Goal: Find specific page/section: Find specific page/section

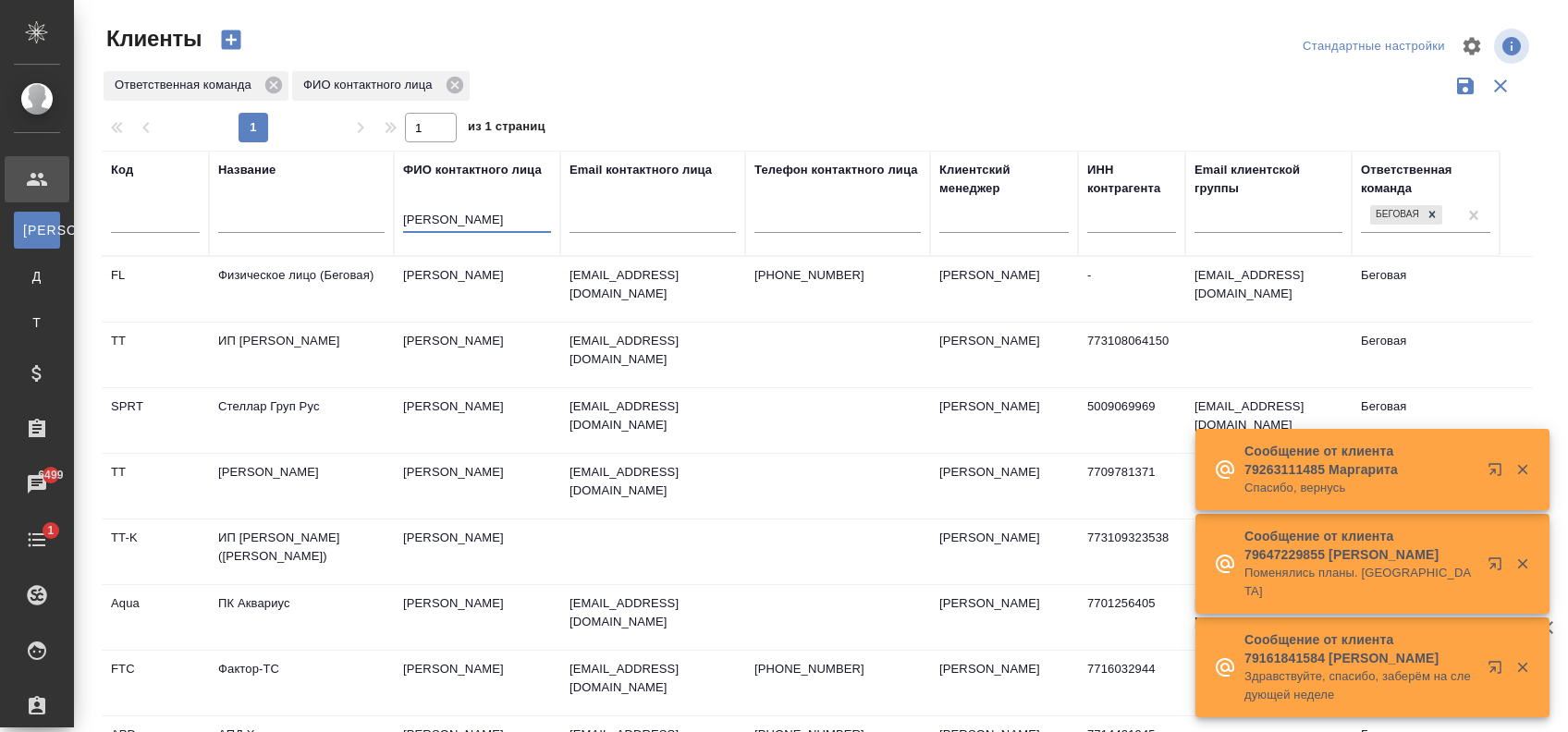
select select "RU"
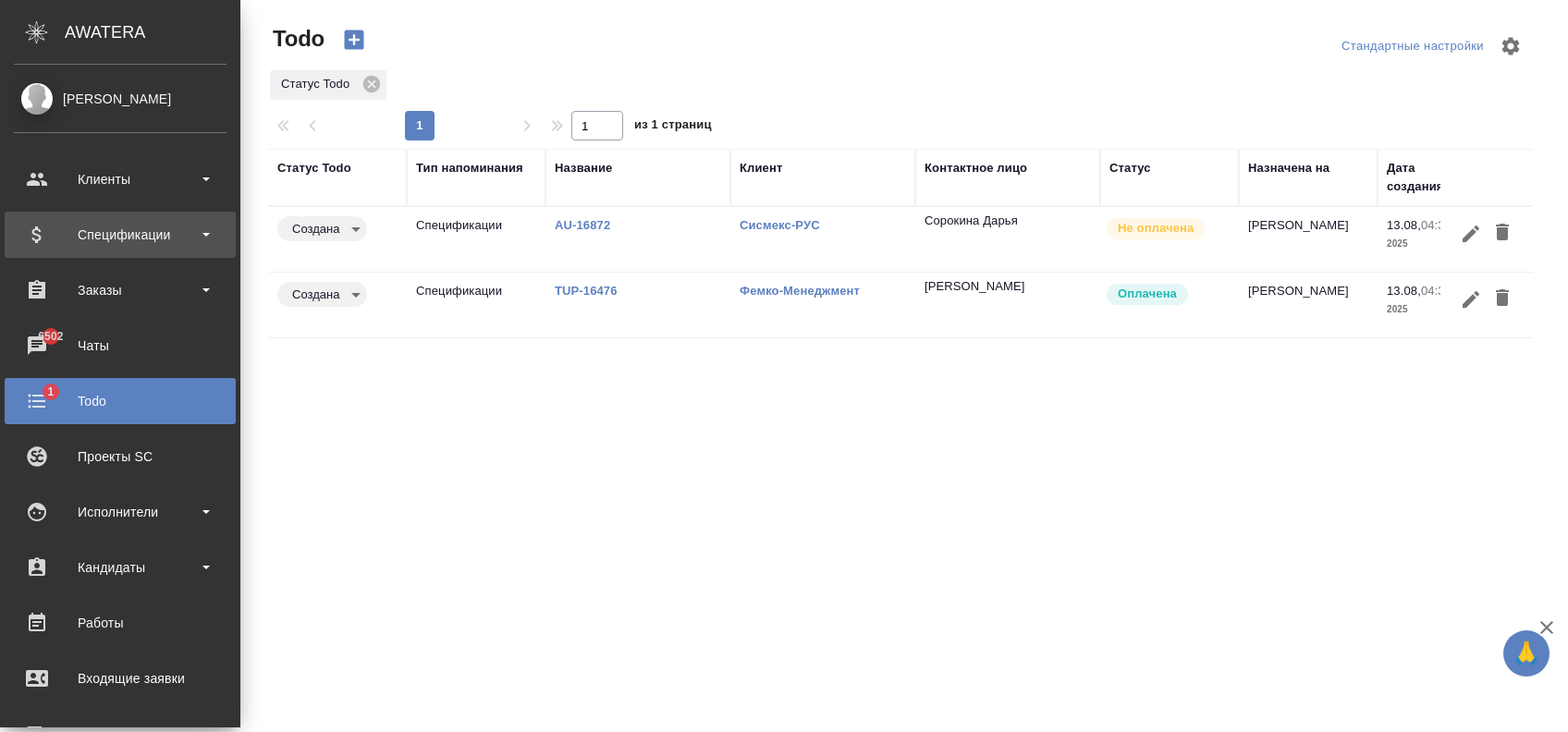
click at [84, 222] on div "Спецификации" at bounding box center [120, 235] width 213 height 28
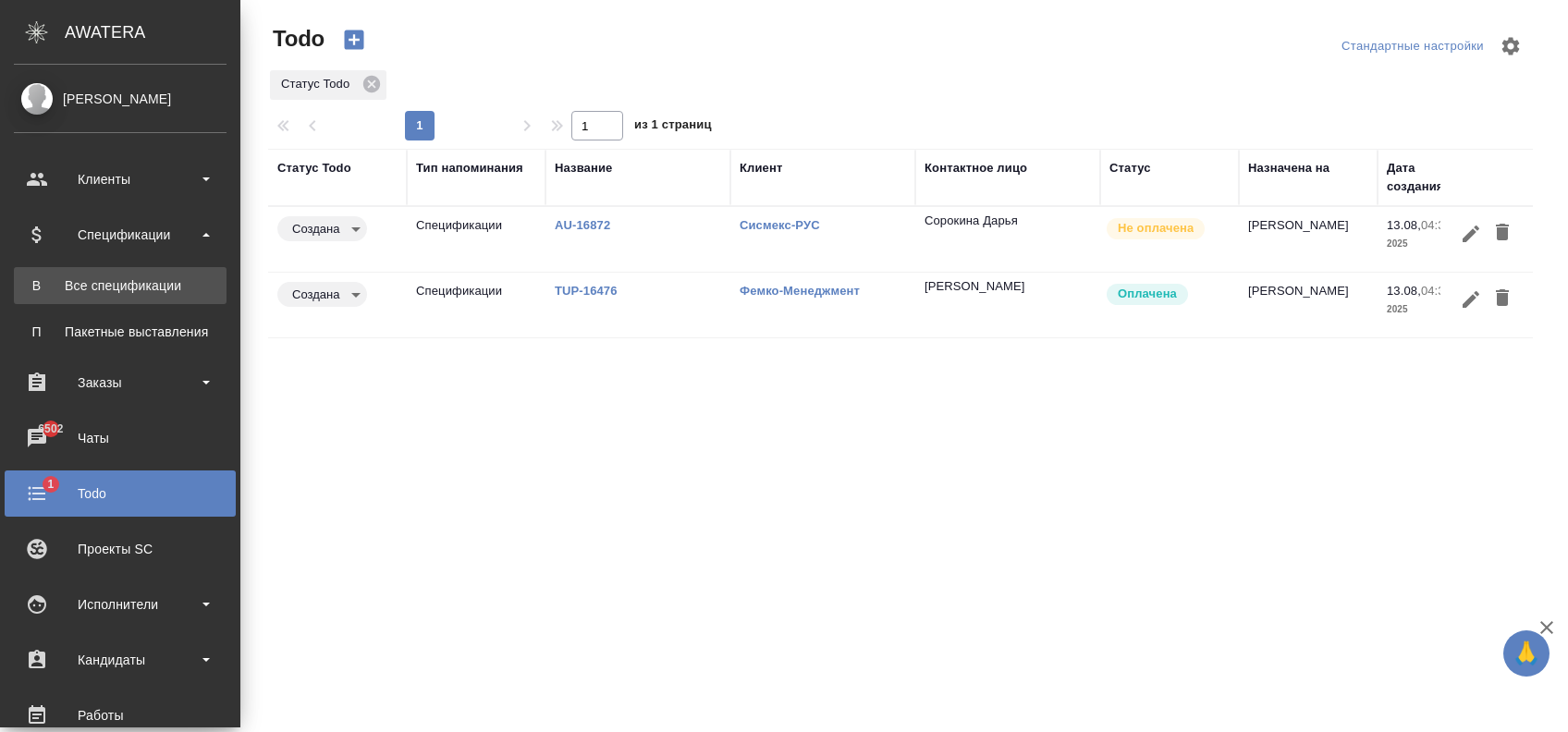
click at [122, 281] on div "Все спецификации" at bounding box center [119, 285] width 194 height 19
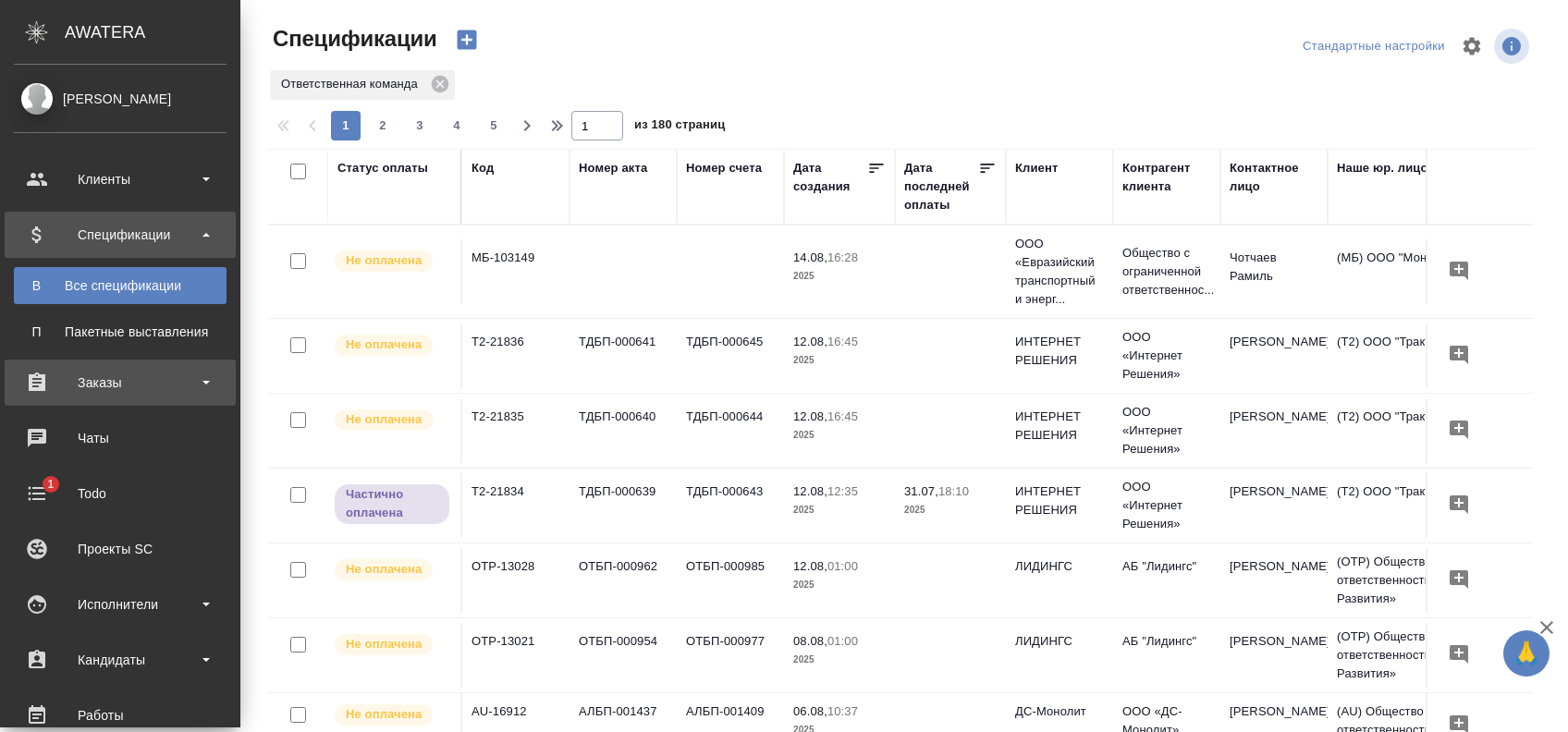
click at [107, 391] on div "Заказы" at bounding box center [120, 383] width 213 height 28
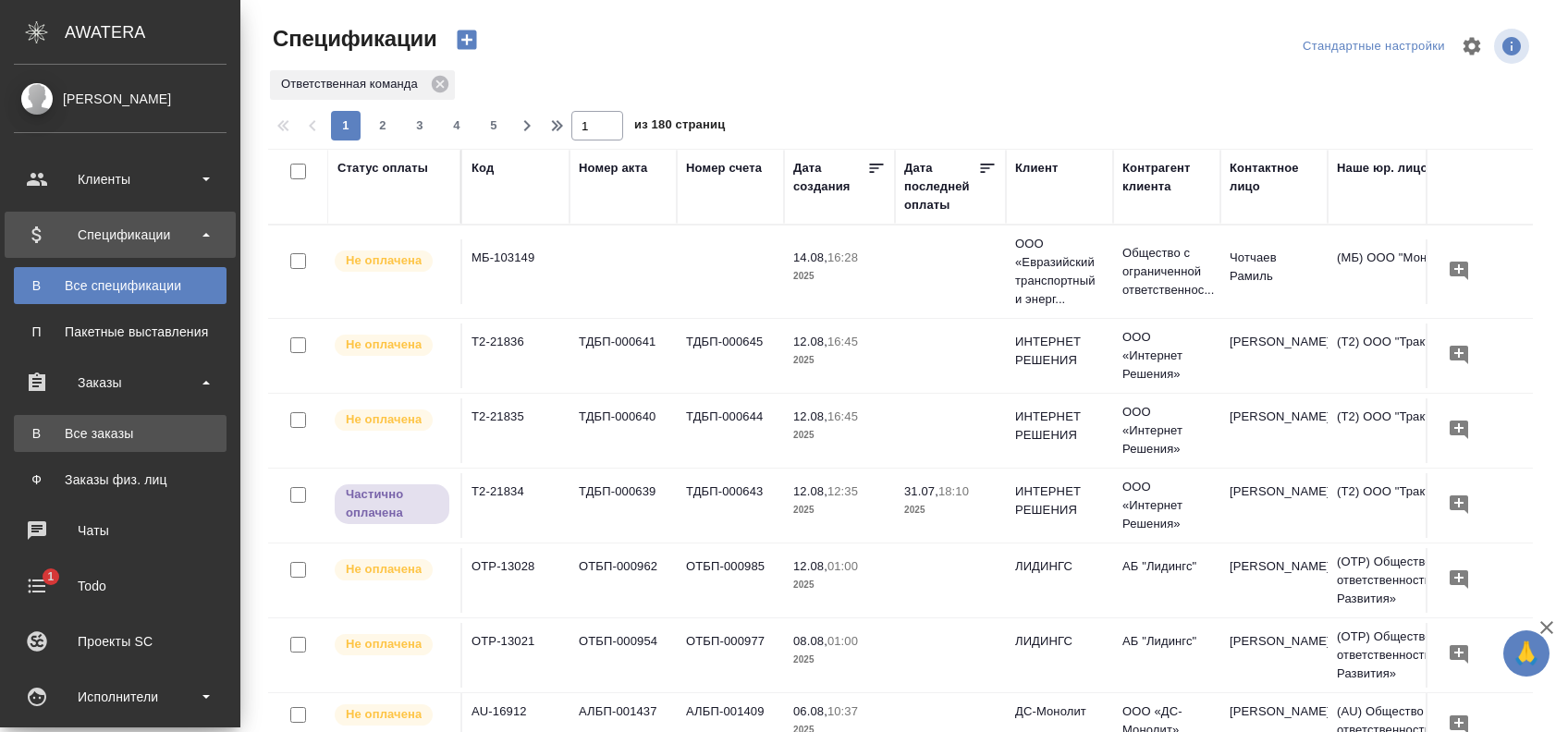
click at [101, 417] on link "В Все заказы" at bounding box center [120, 433] width 213 height 37
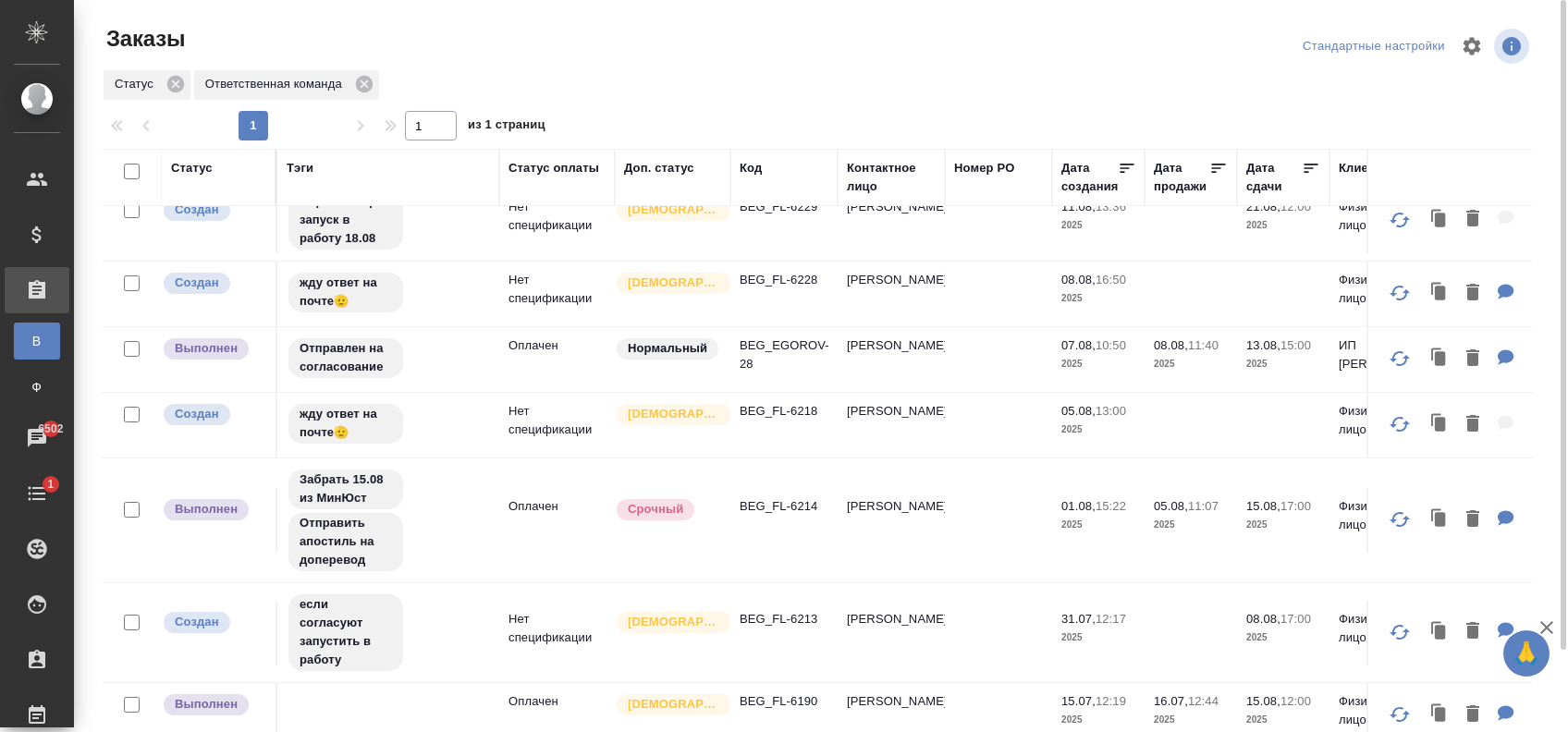
scroll to position [483, 0]
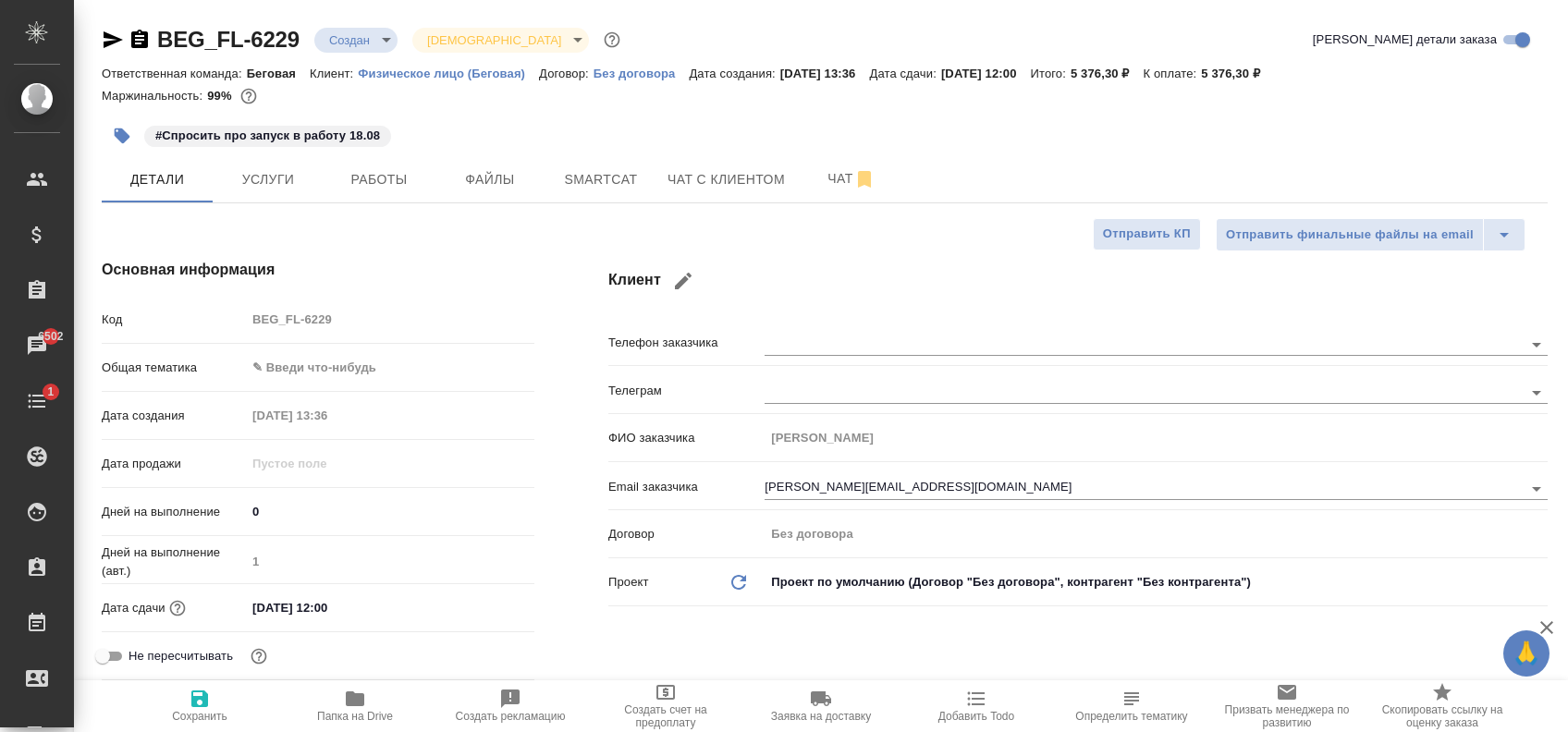
select select "RU"
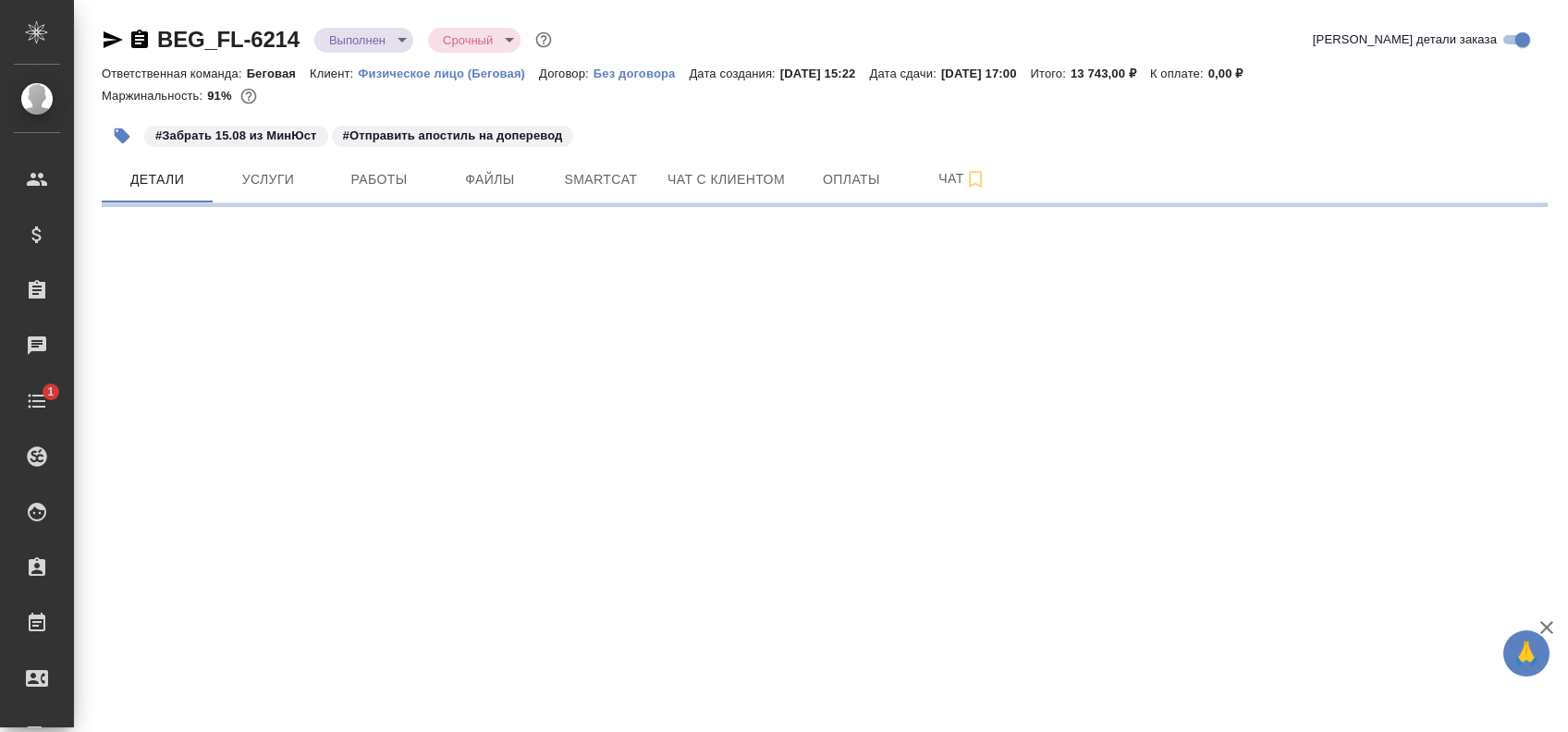
select select "RU"
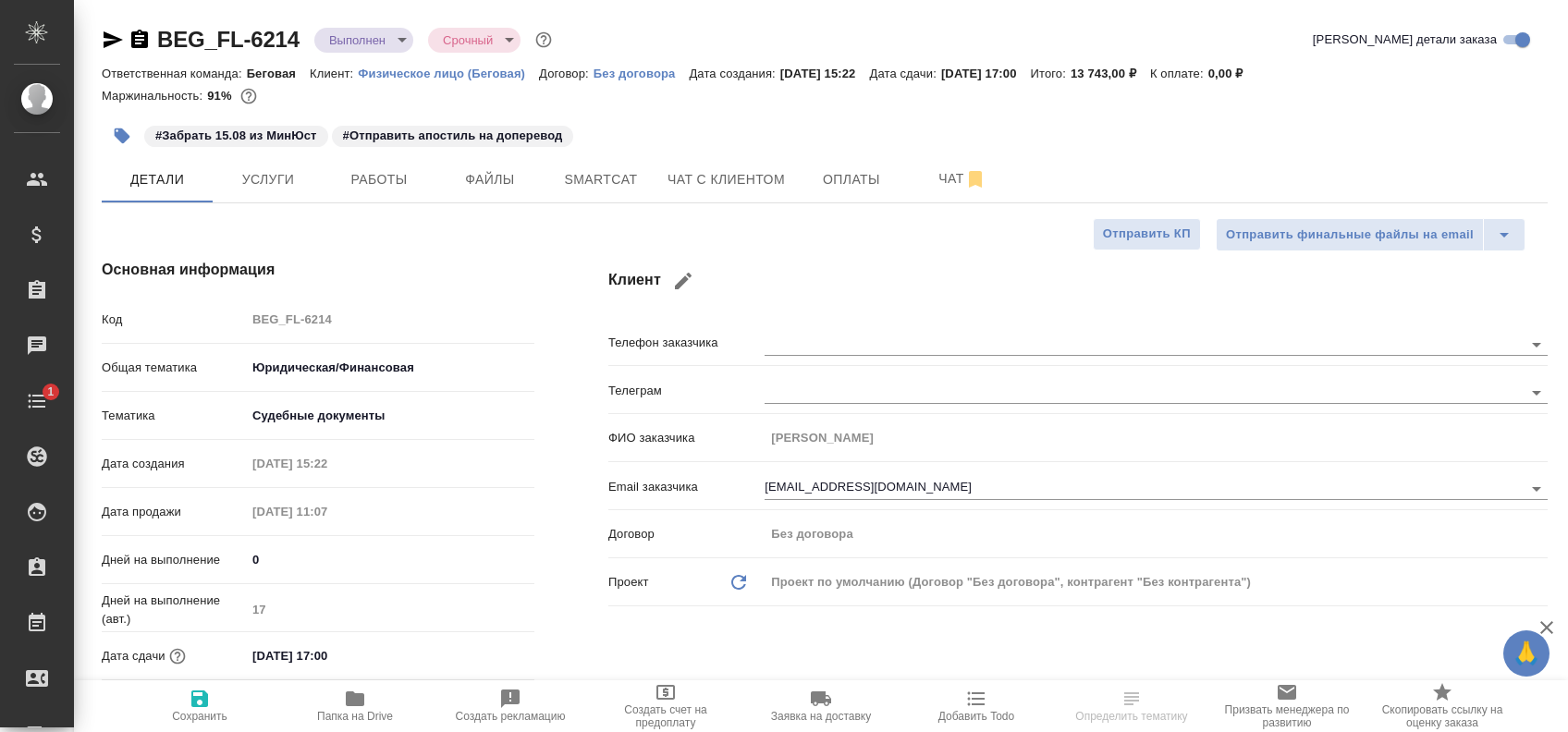
type textarea "x"
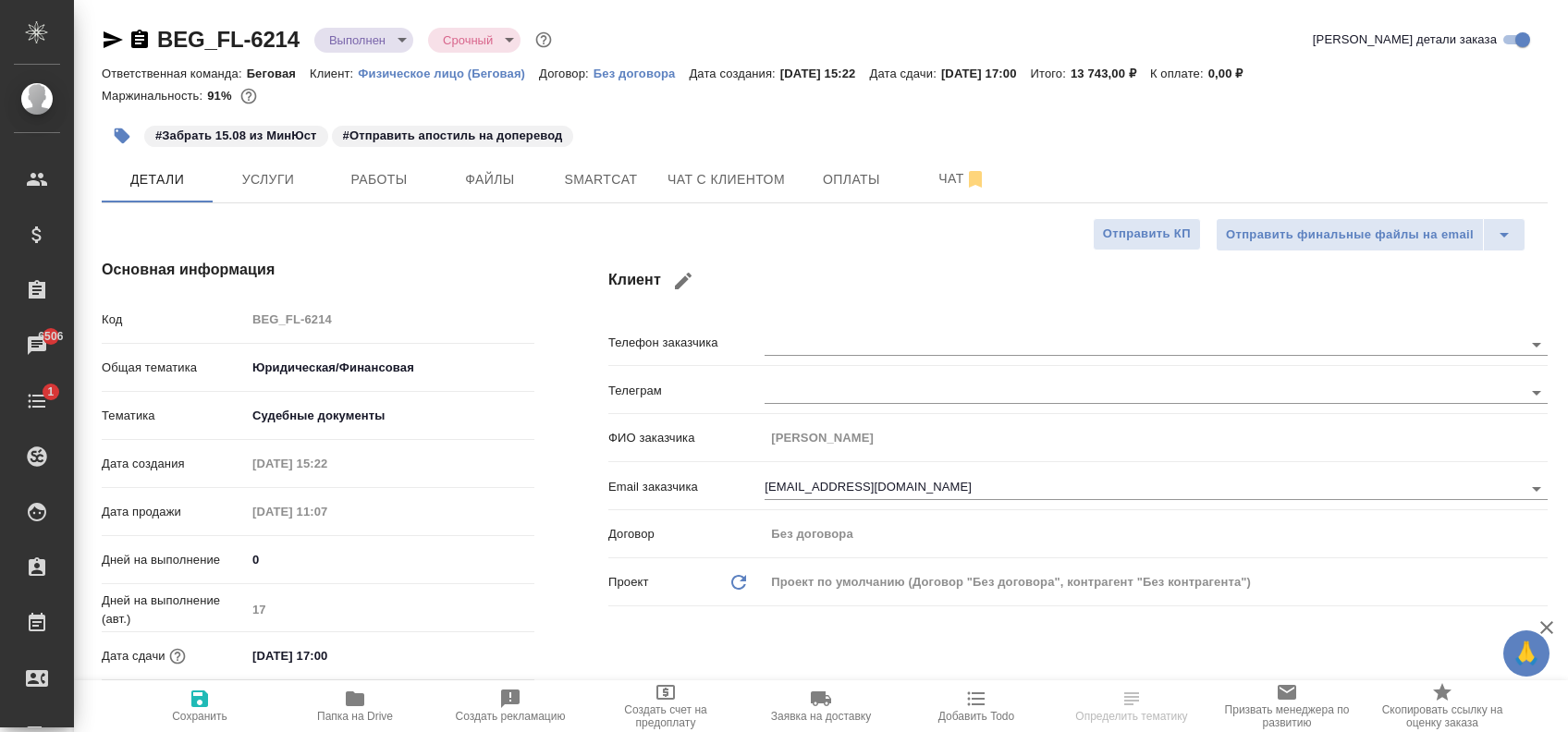
type textarea "x"
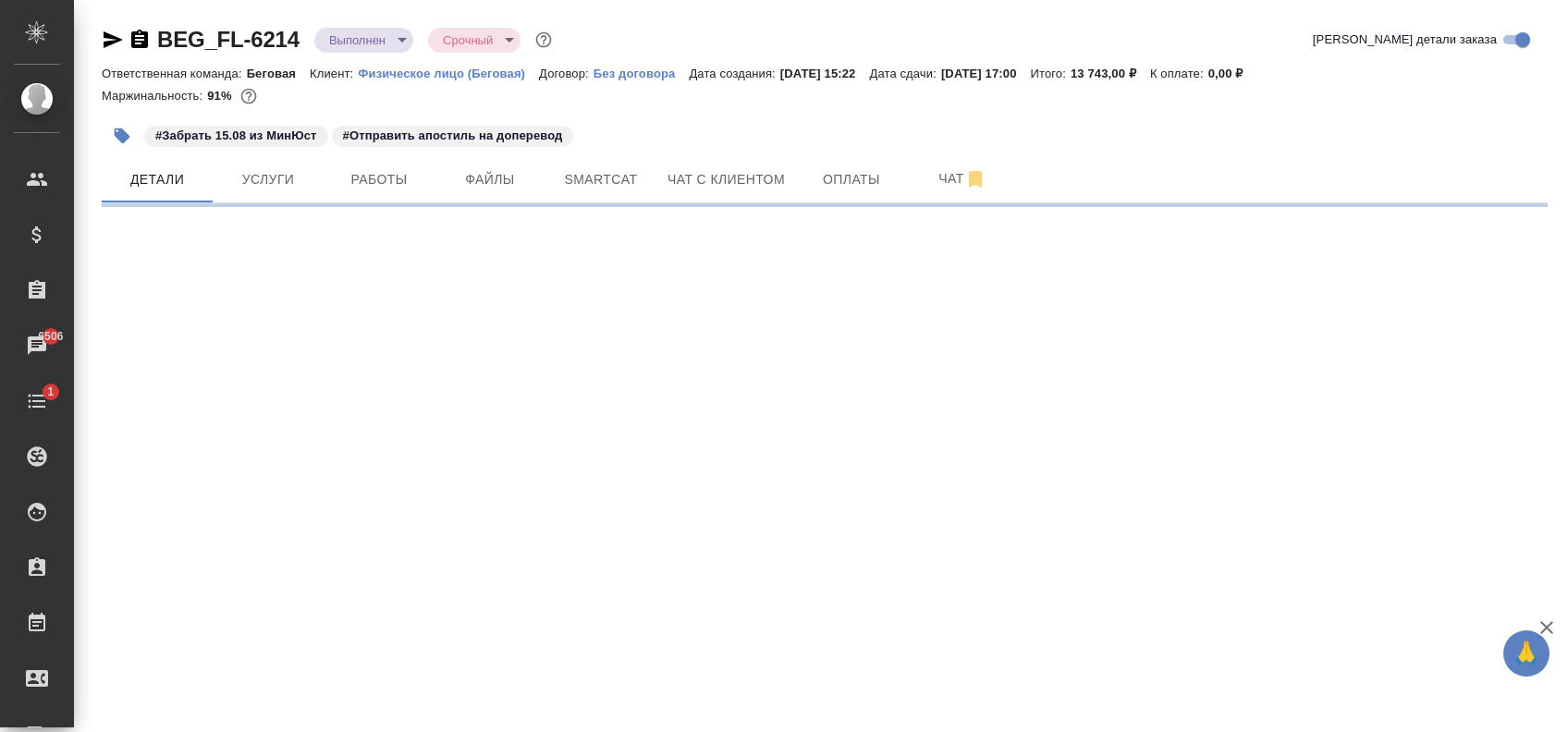
select select "RU"
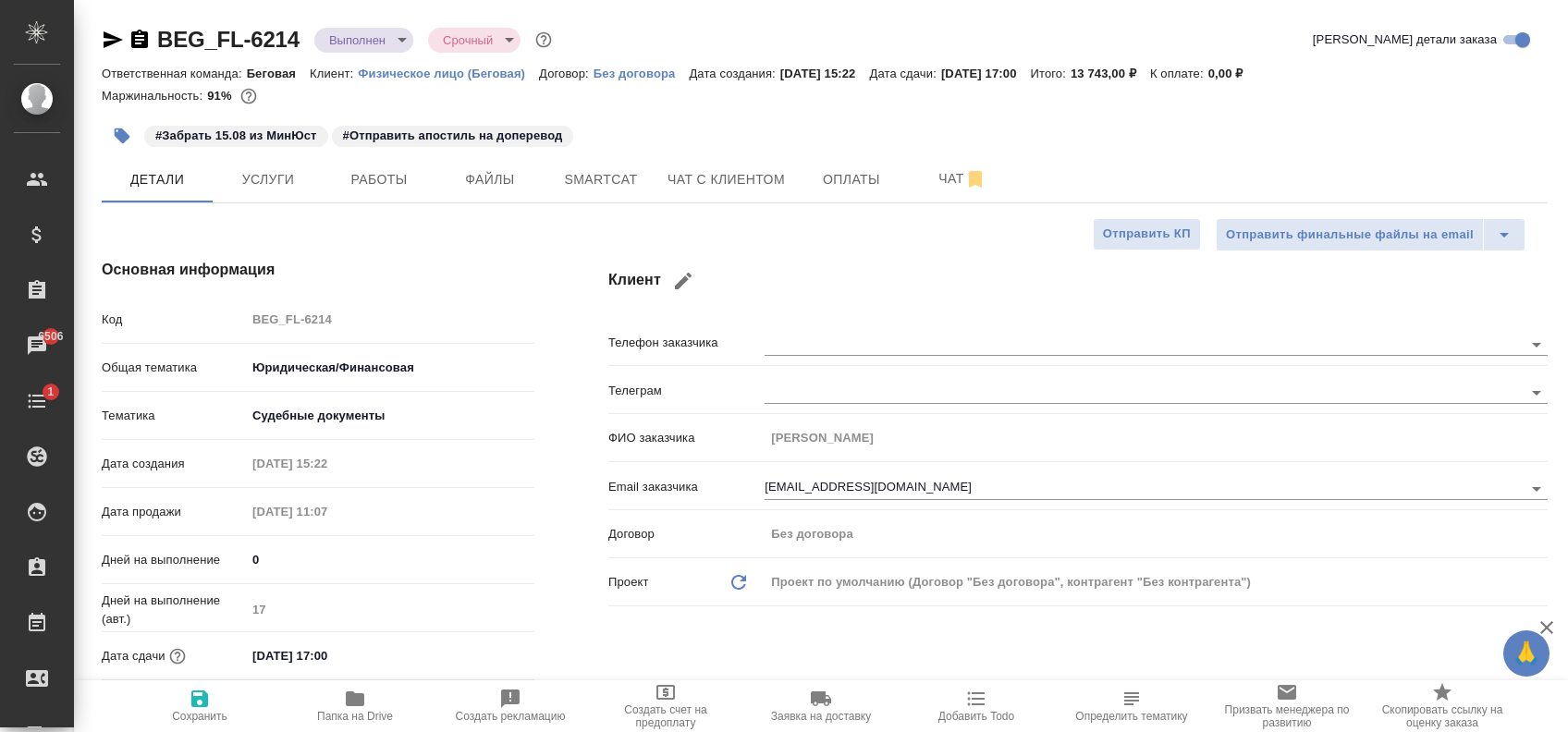
type textarea "x"
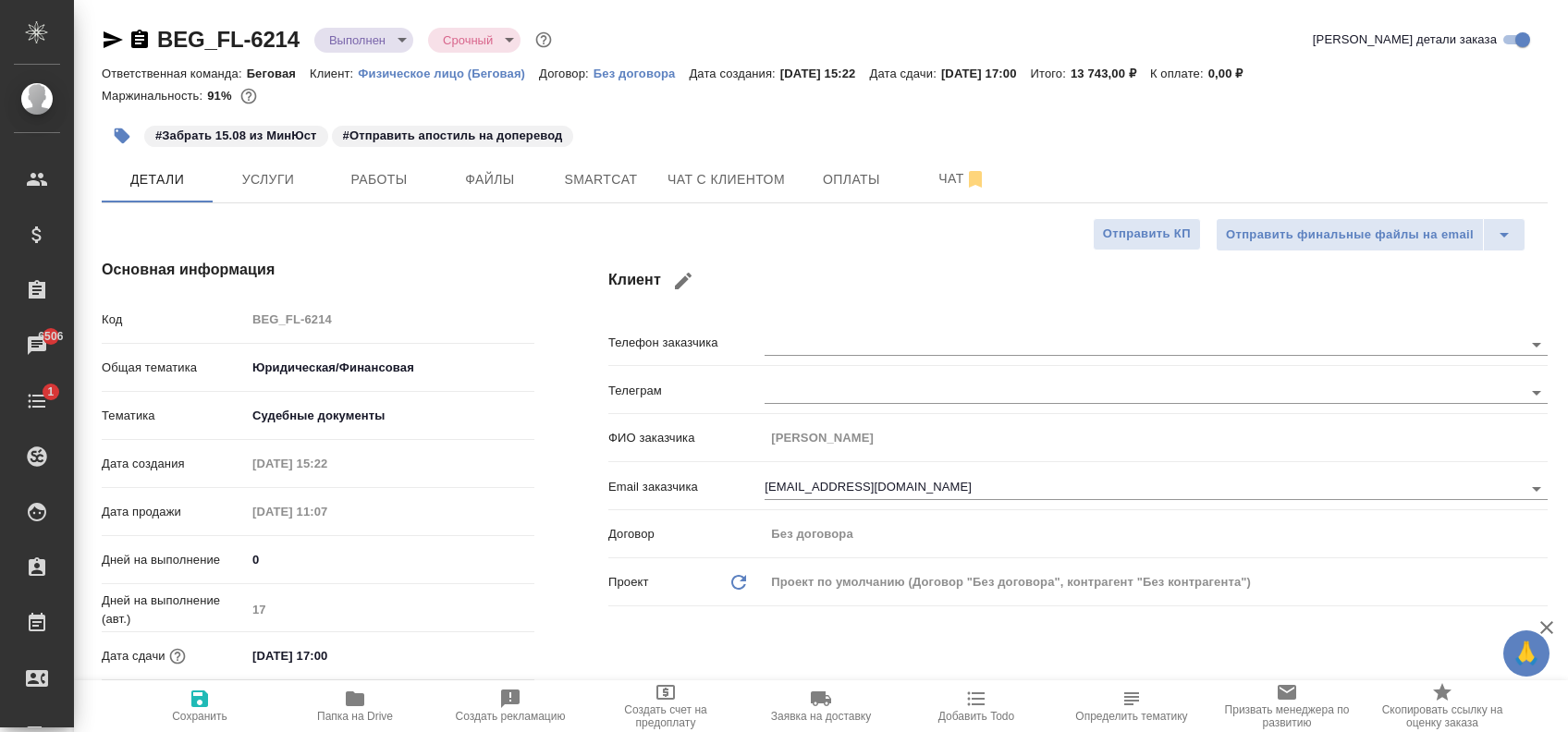
type textarea "x"
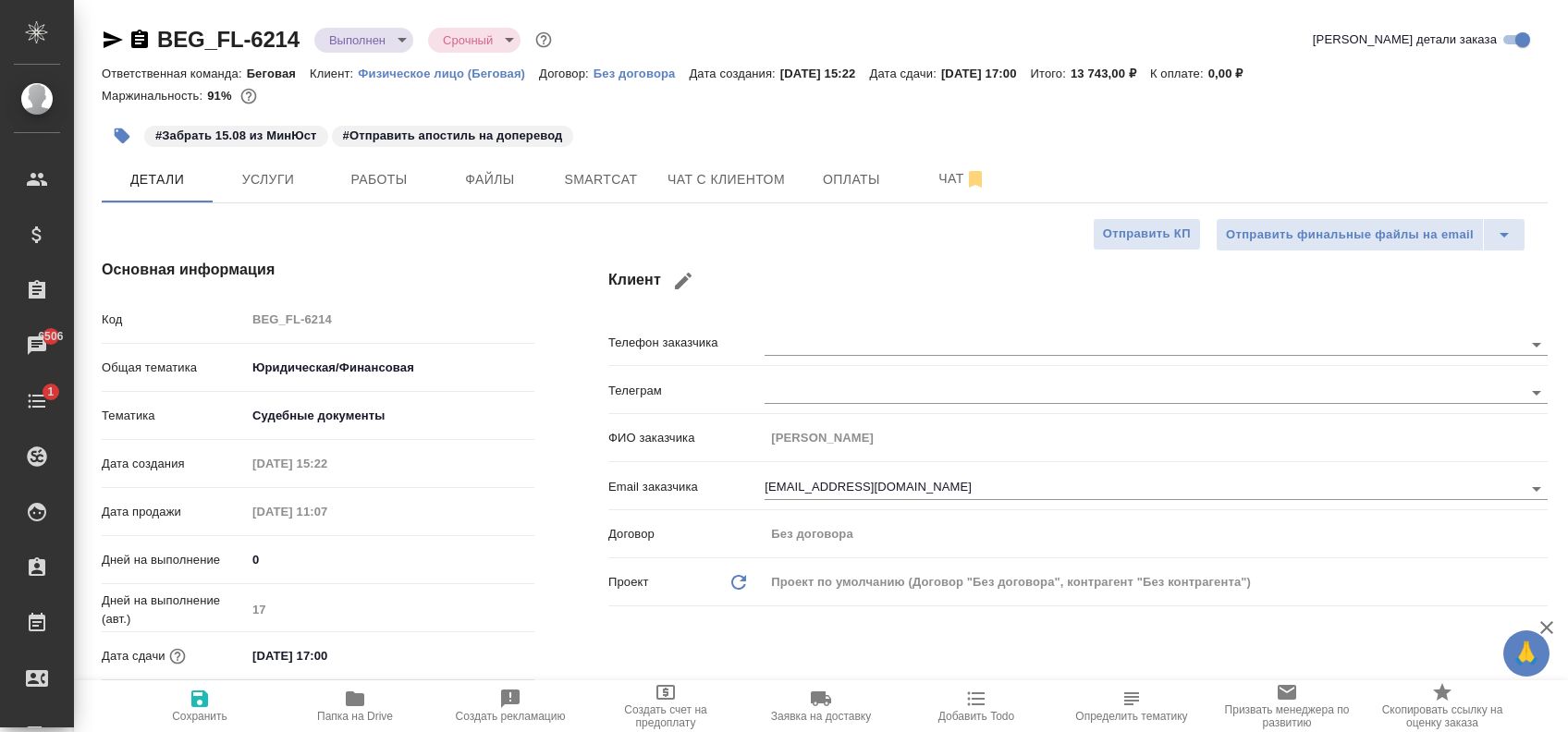
type textarea "x"
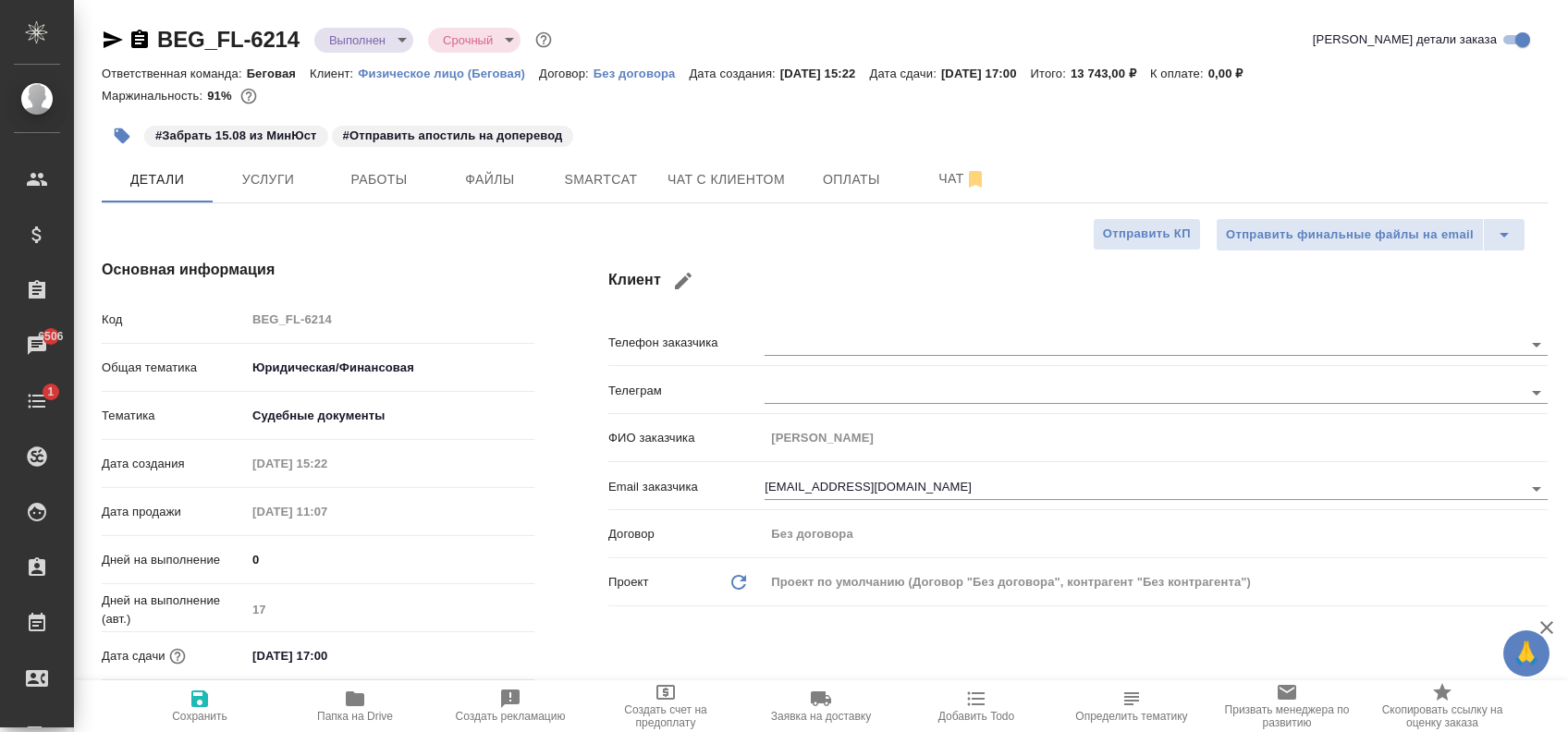
type textarea "x"
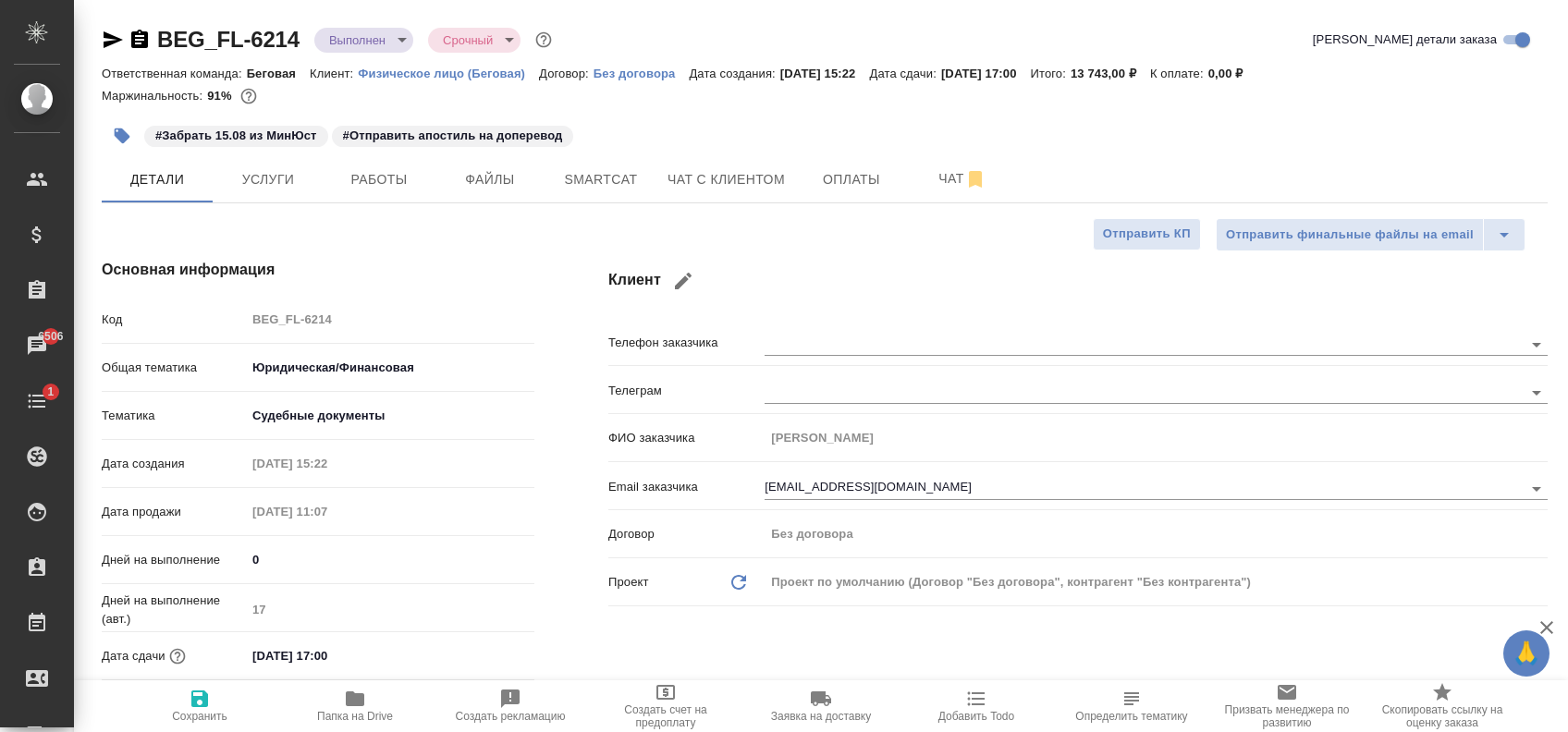
type textarea "x"
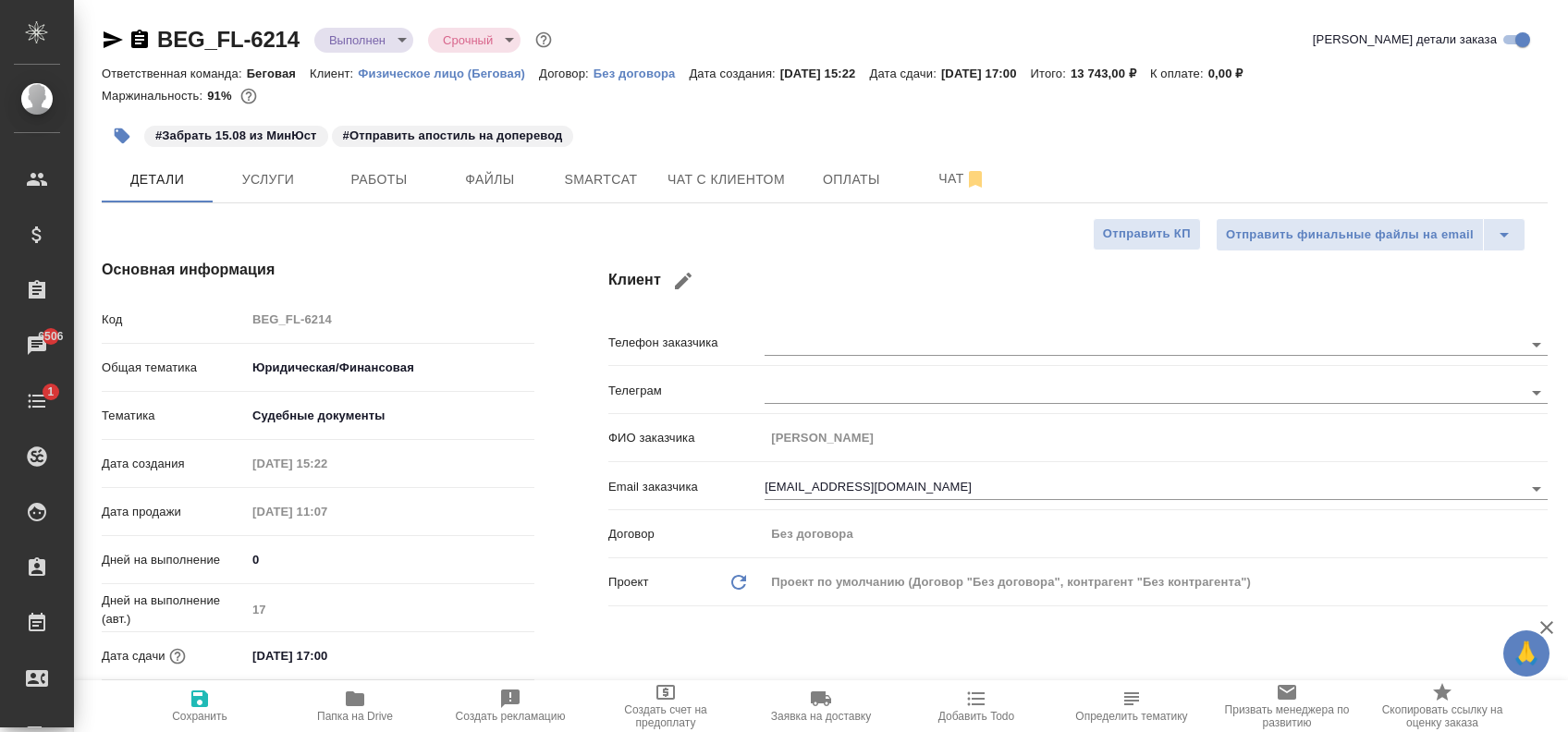
type textarea "x"
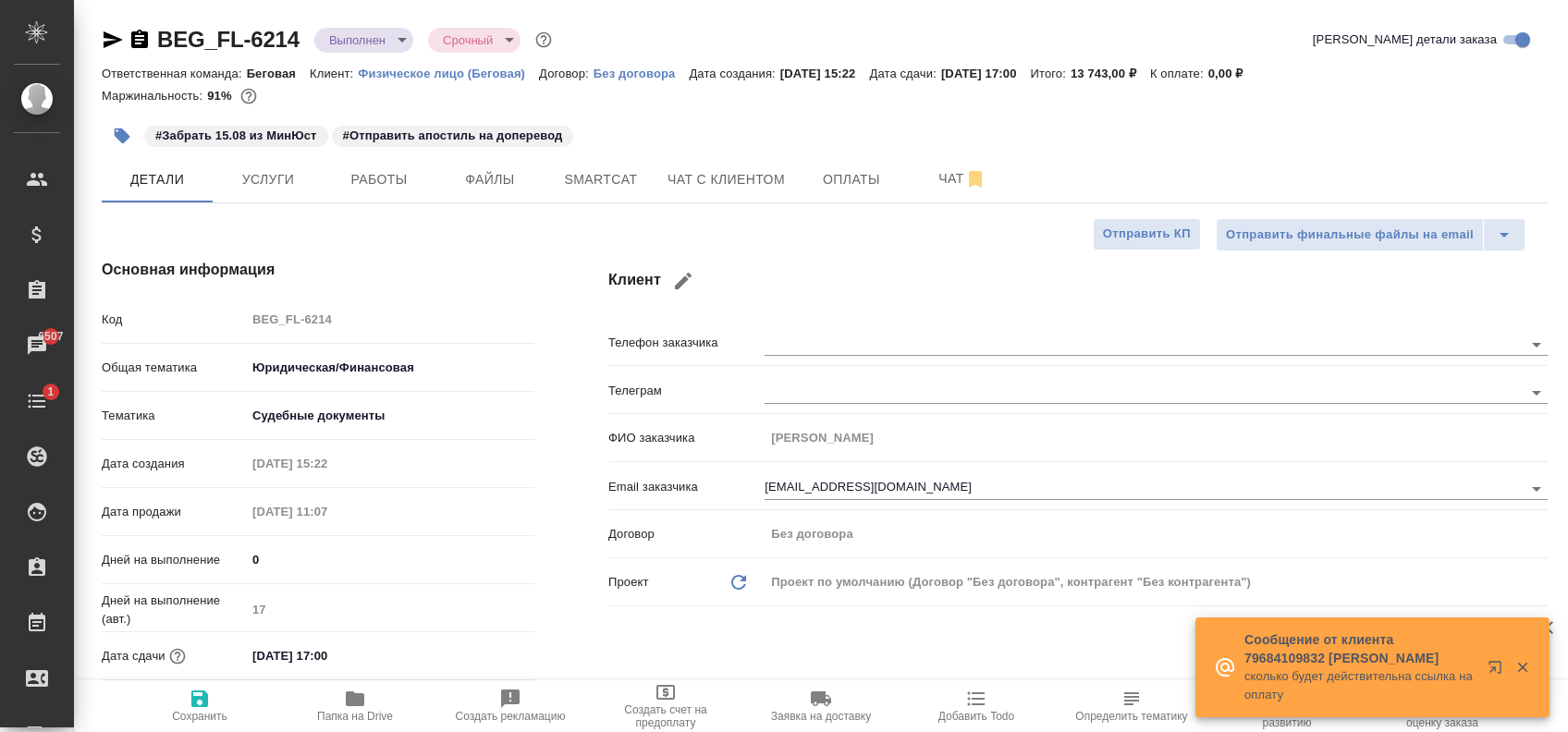
type textarea "x"
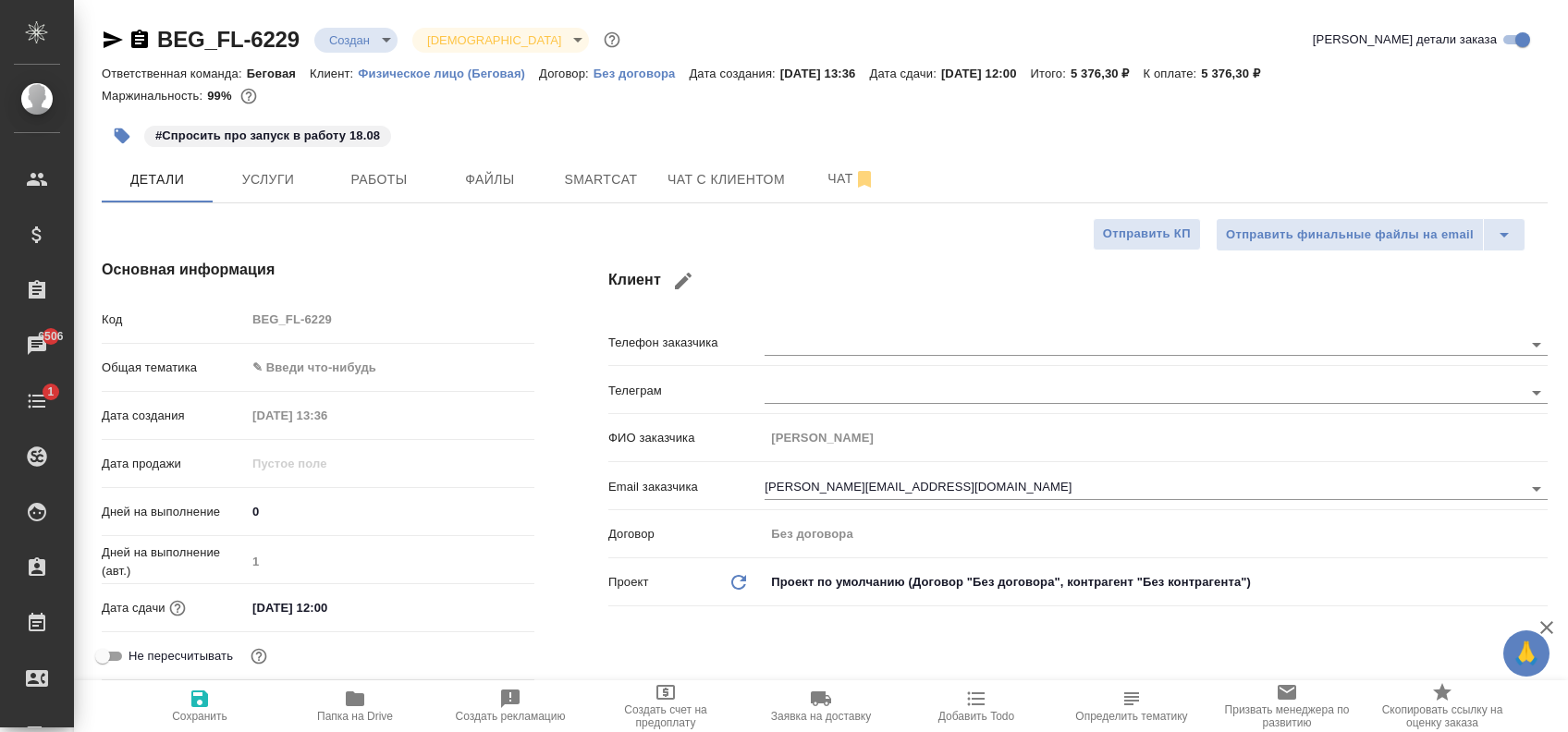
select select "RU"
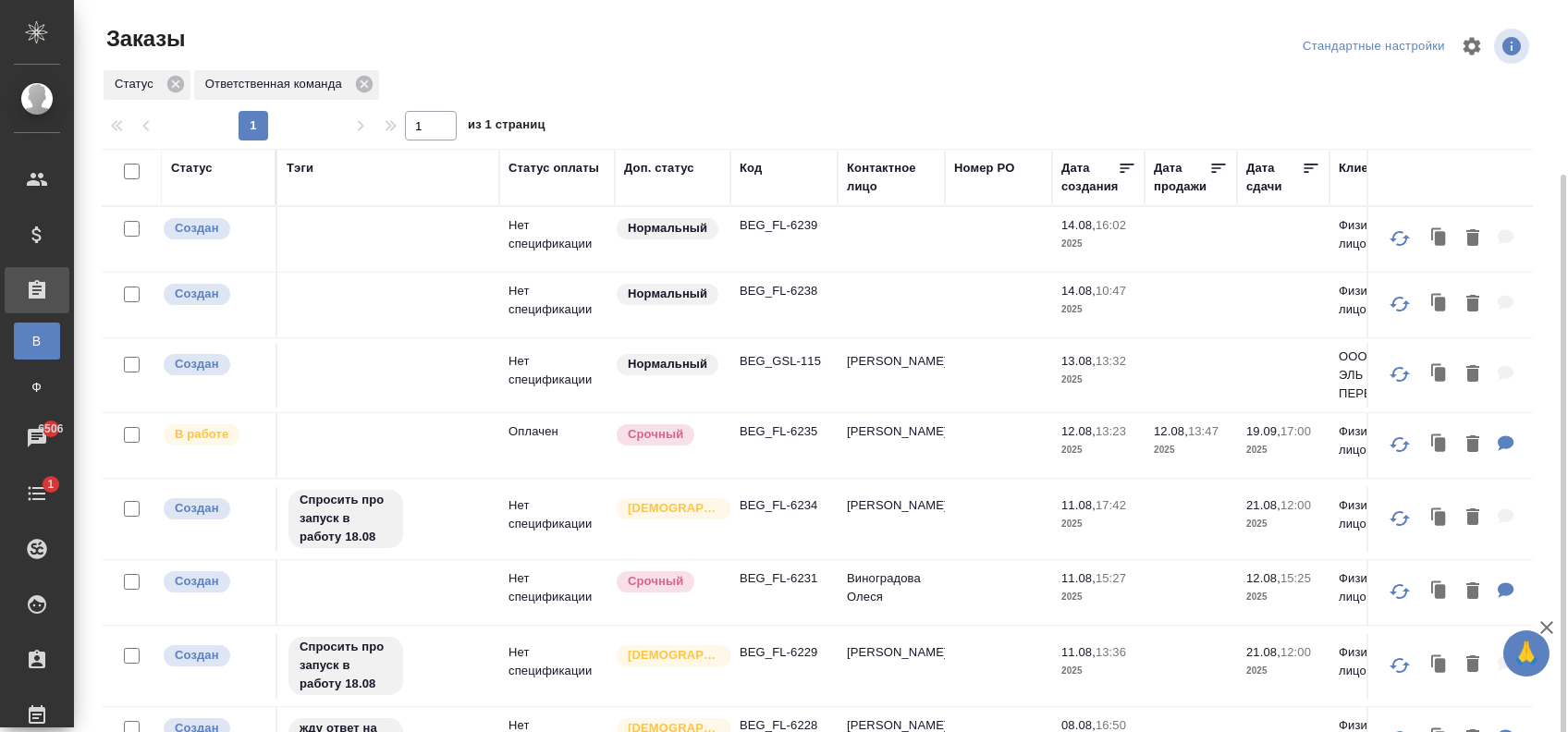
scroll to position [92, 0]
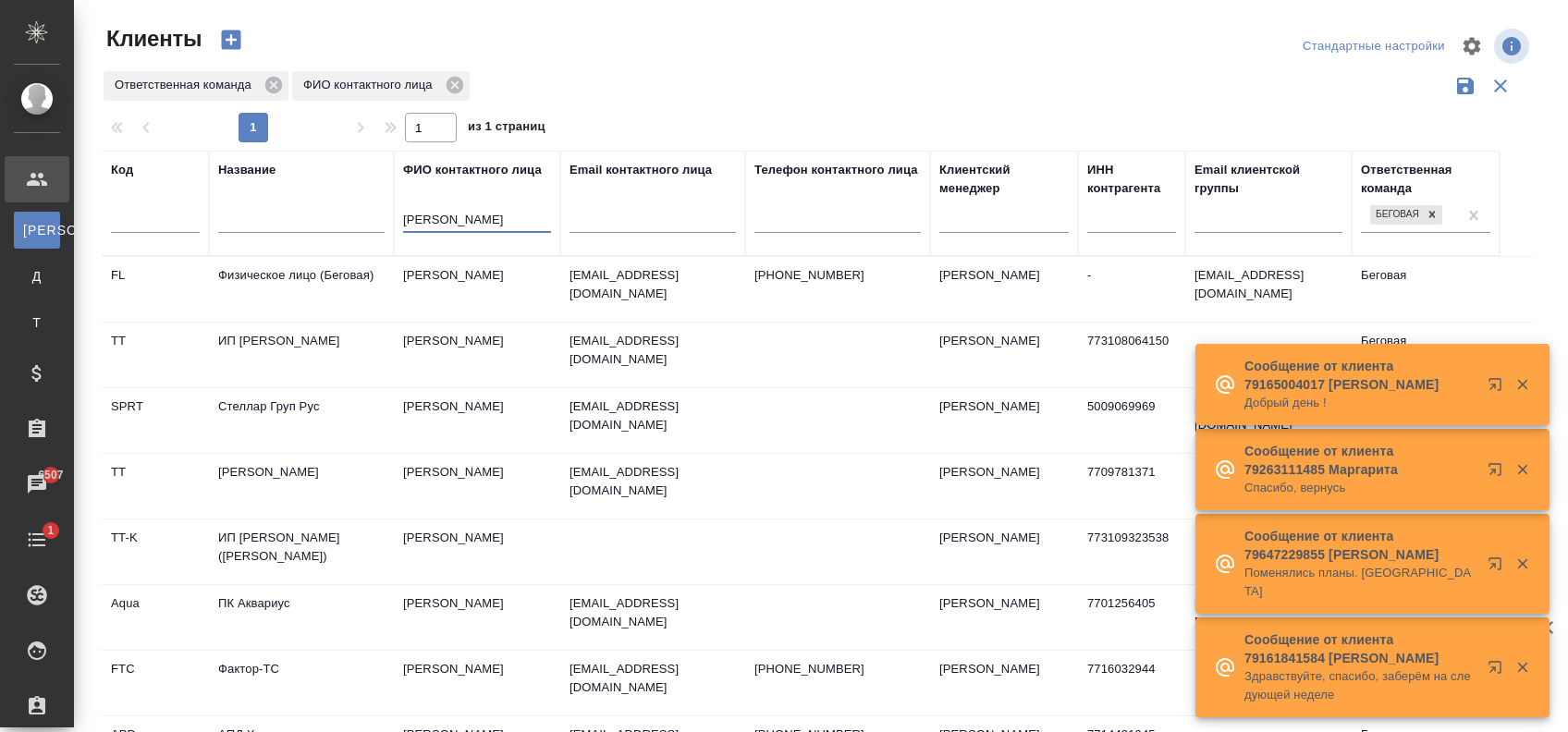
select select "RU"
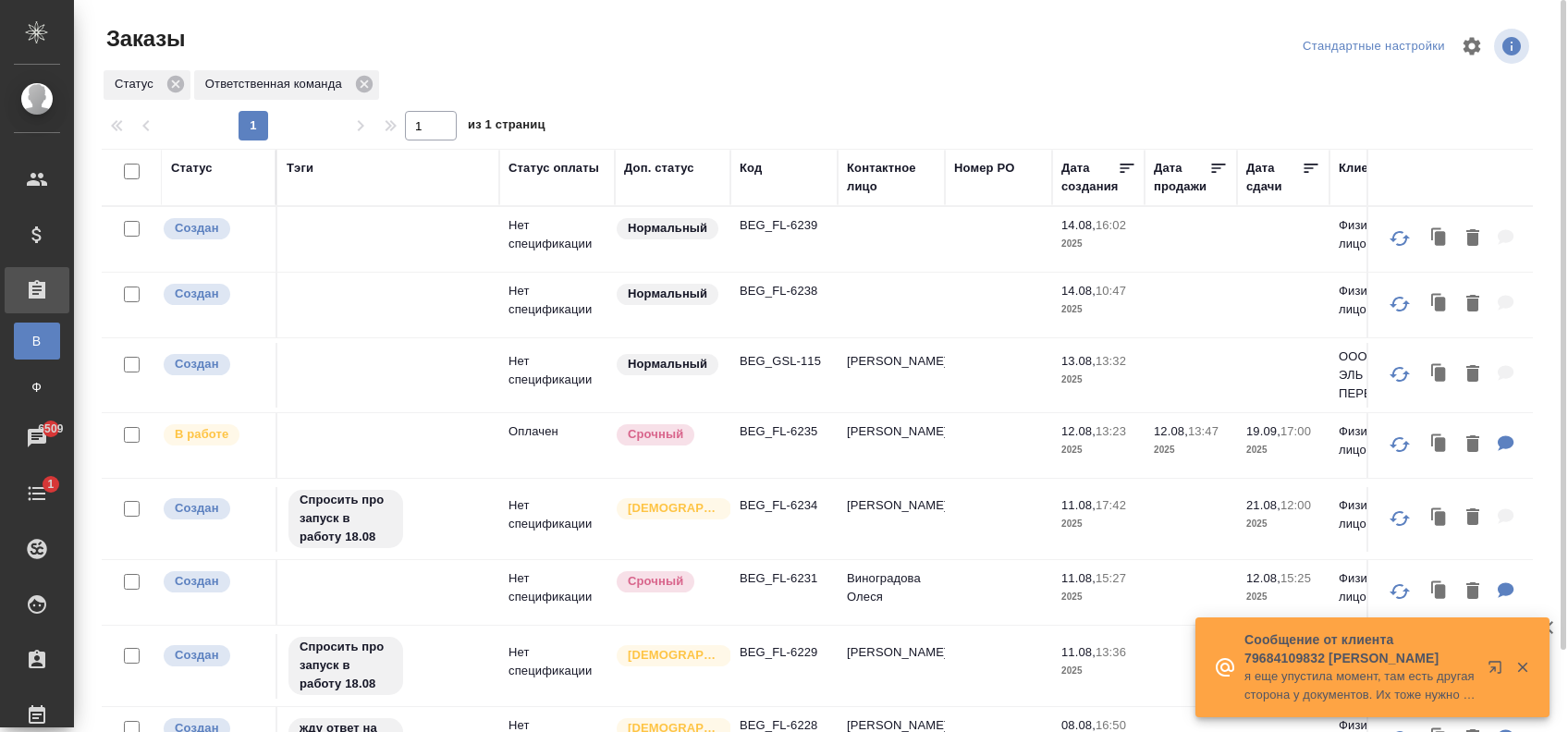
scroll to position [483, 0]
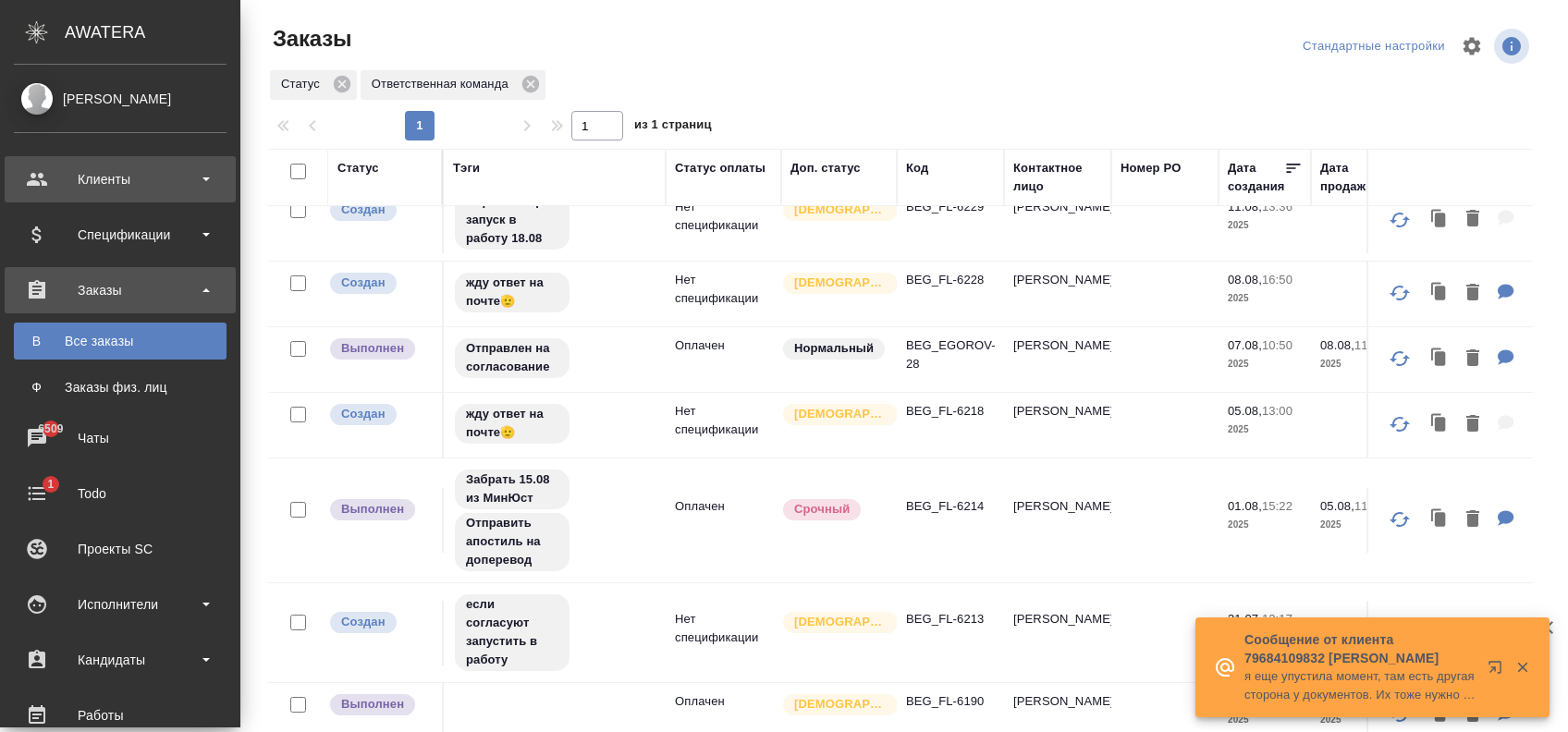
click at [116, 179] on div "Клиенты" at bounding box center [120, 179] width 213 height 28
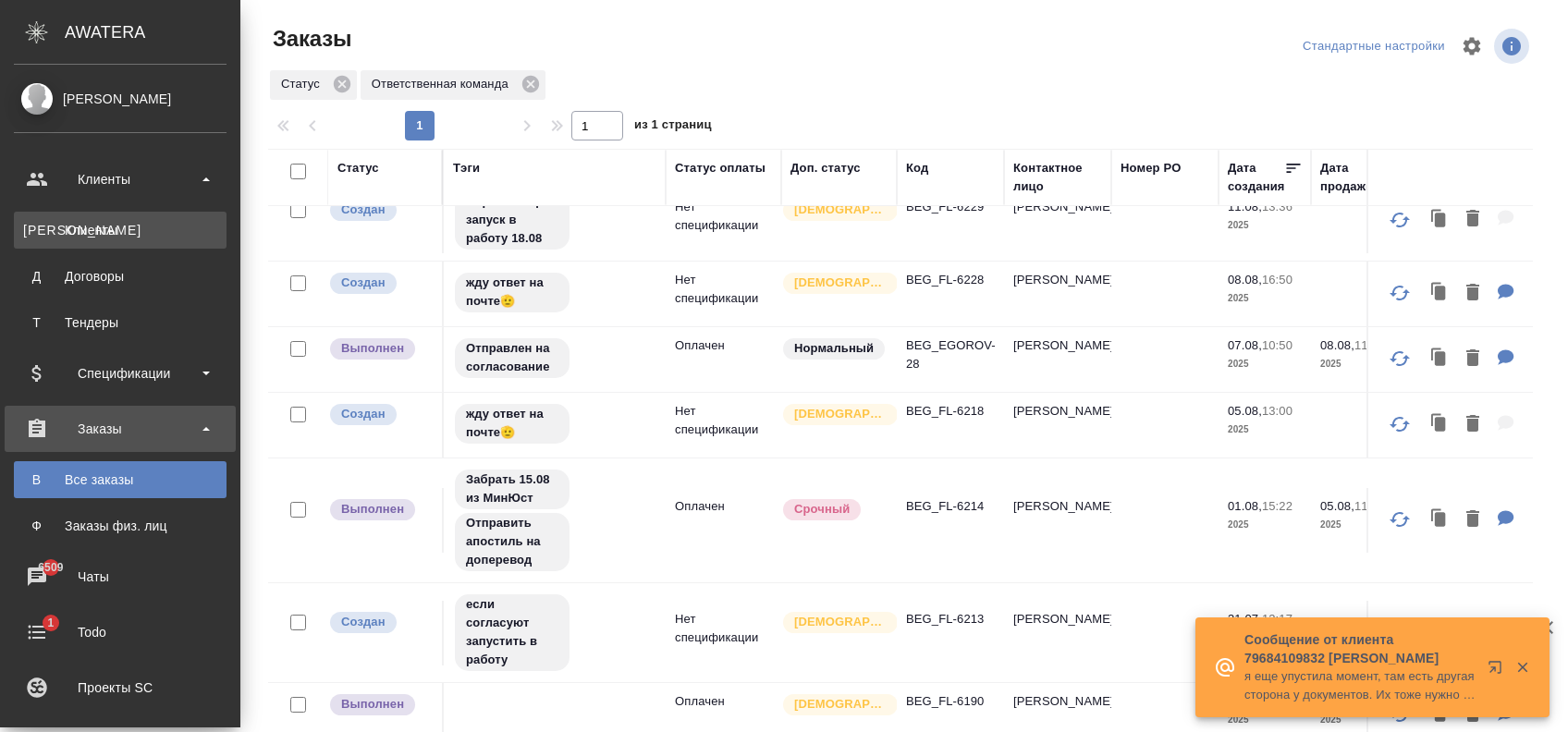
drag, startPoint x: 138, startPoint y: 229, endPoint x: 239, endPoint y: 285, distance: 115.5
click at [138, 229] on div "Клиенты" at bounding box center [119, 230] width 194 height 19
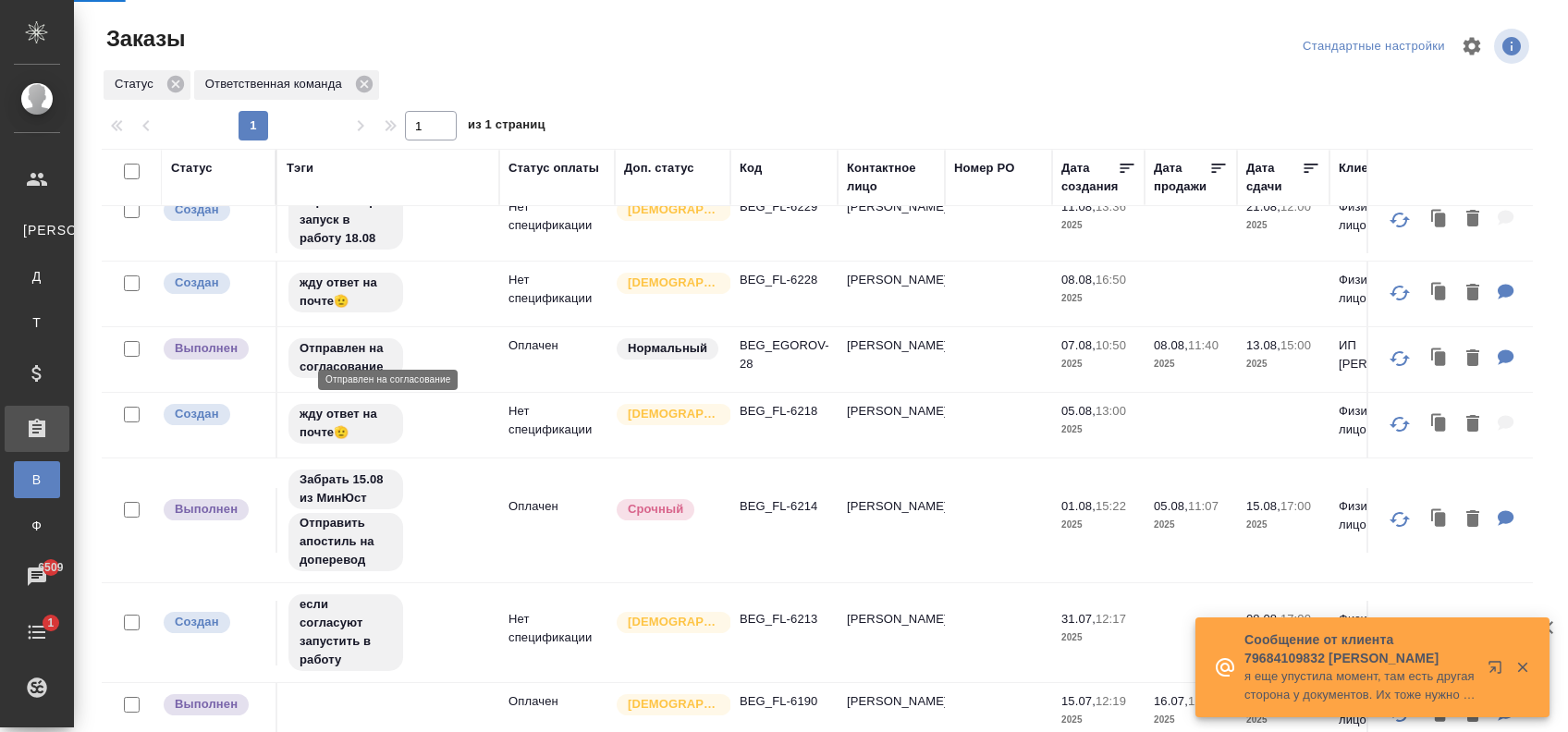
select select "RU"
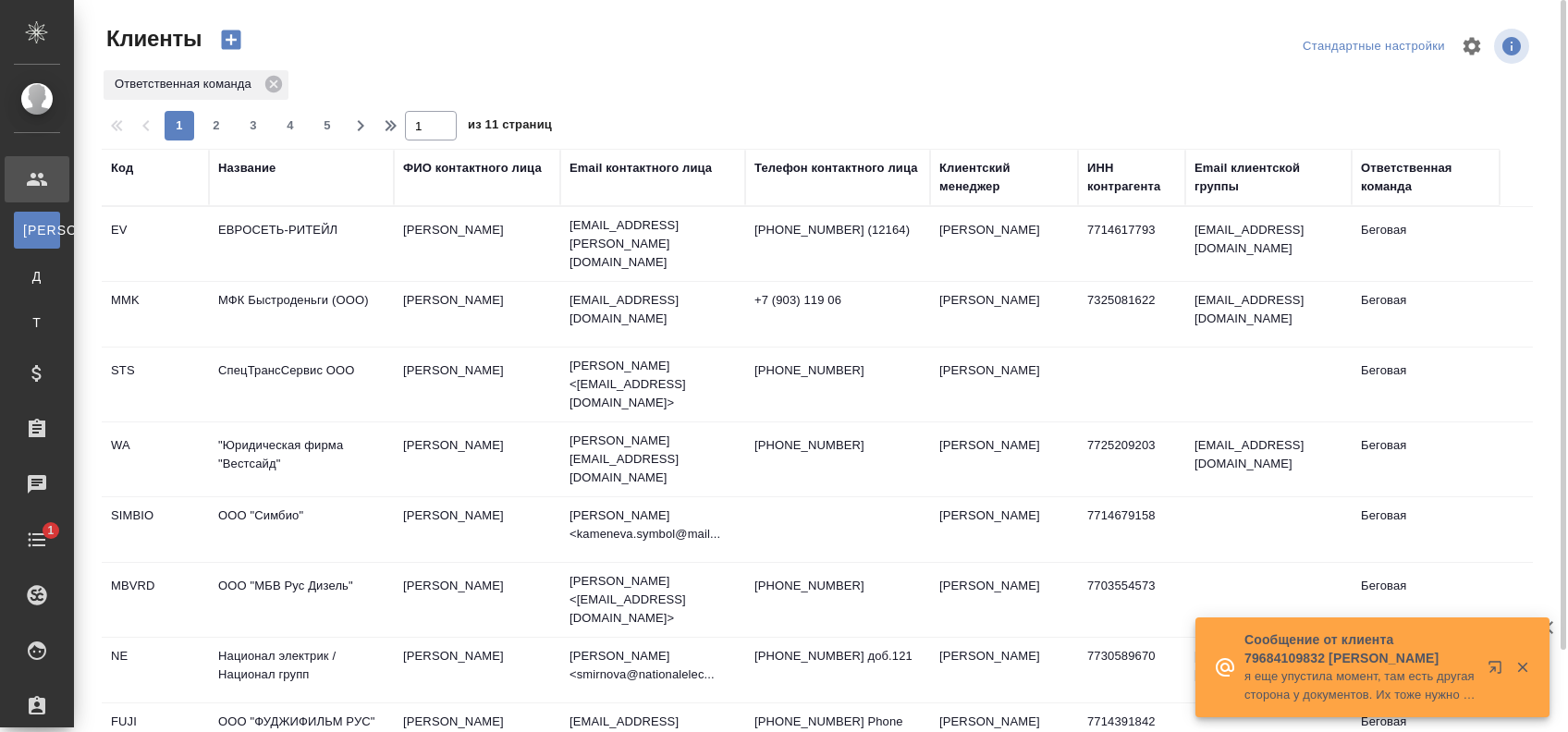
click at [849, 162] on div "Телефон контактного лица" at bounding box center [836, 168] width 163 height 19
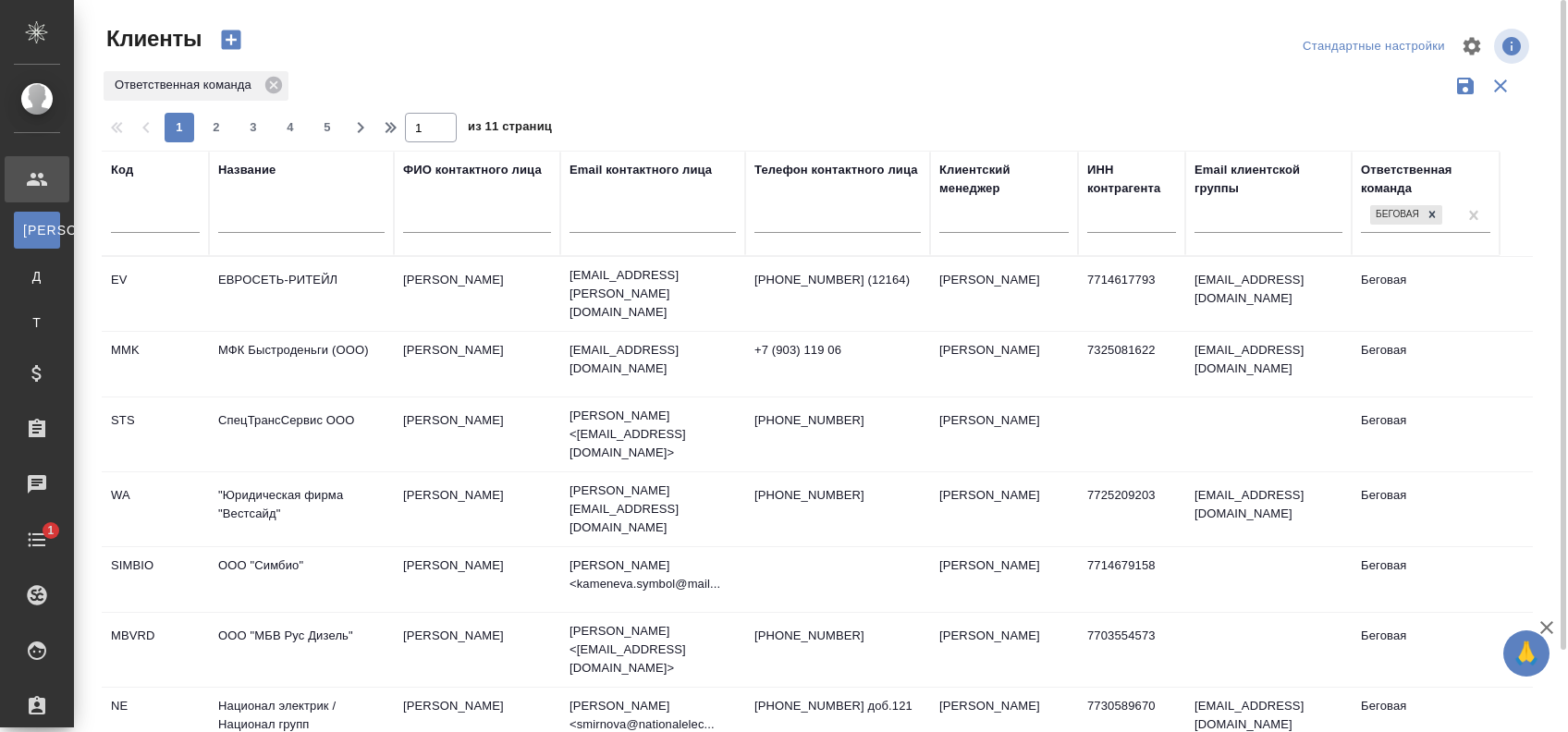
click at [827, 221] on input "text" at bounding box center [837, 221] width 166 height 23
type input "+"
